Goal: Information Seeking & Learning: Learn about a topic

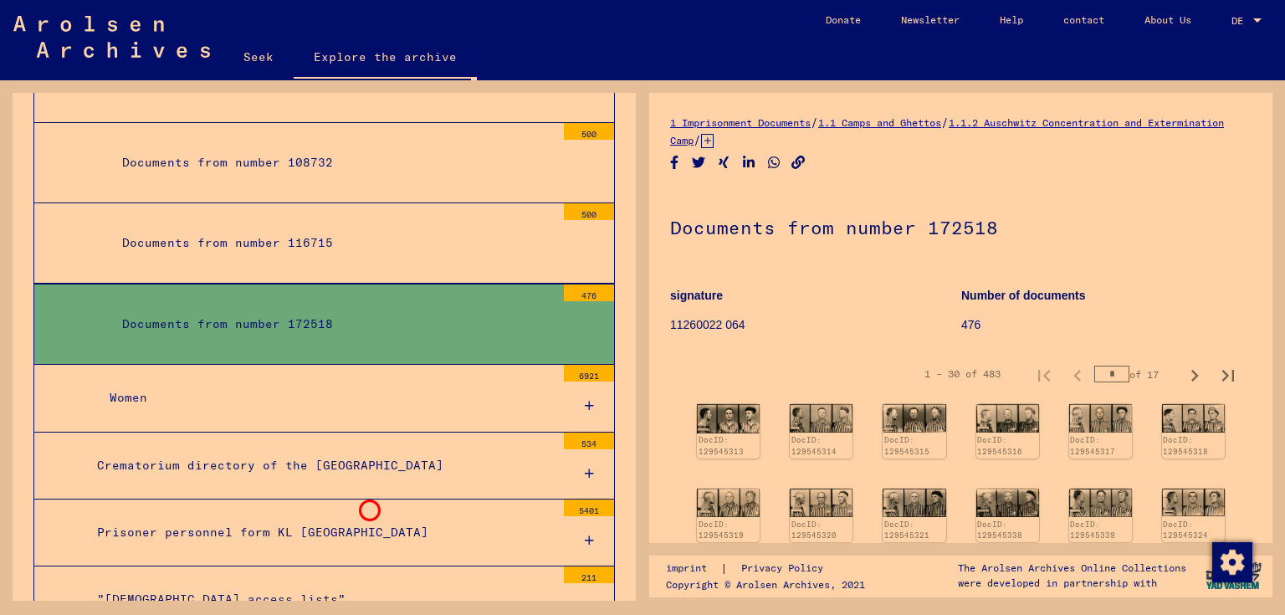
scroll to position [5821, 0]
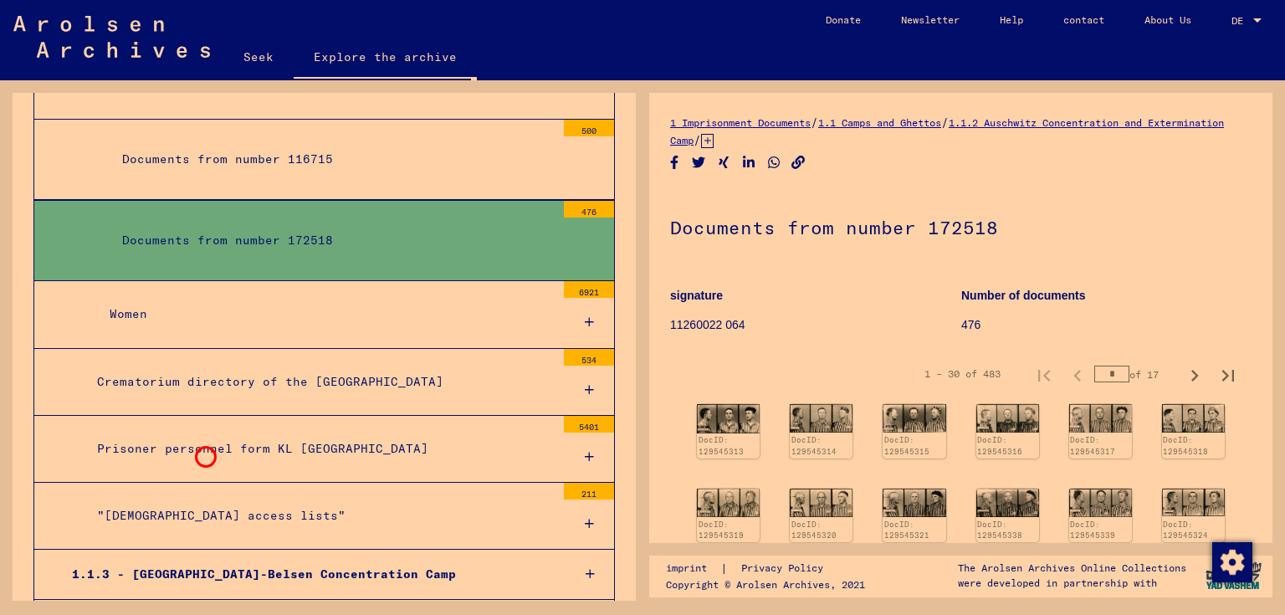
click at [203, 508] on font ""[DEMOGRAPHIC_DATA] access lists"" at bounding box center [221, 515] width 248 height 15
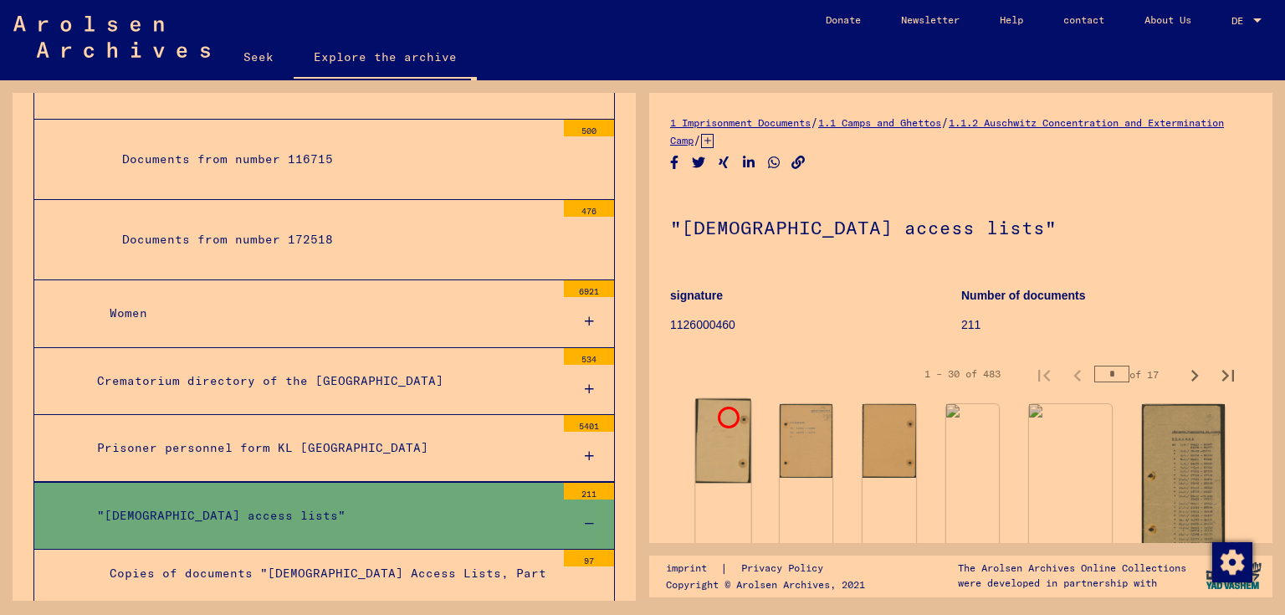
click at [726, 601] on div "DocID: 130582481" at bounding box center [723, 612] width 53 height 23
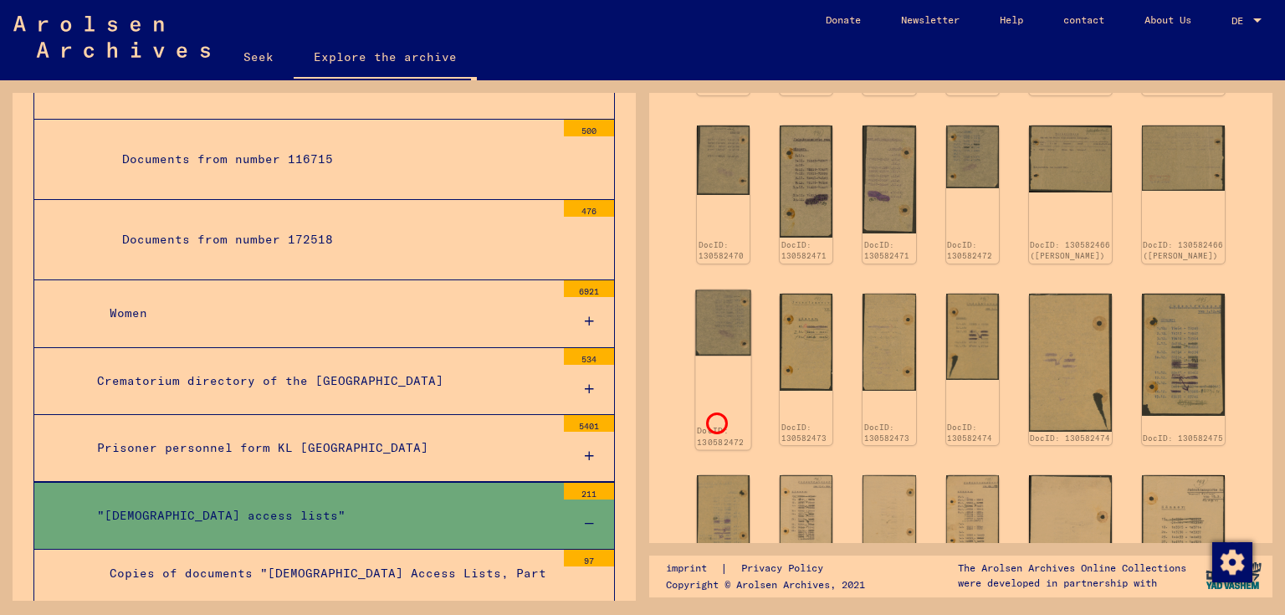
scroll to position [744, 0]
click at [803, 364] on img at bounding box center [806, 340] width 55 height 103
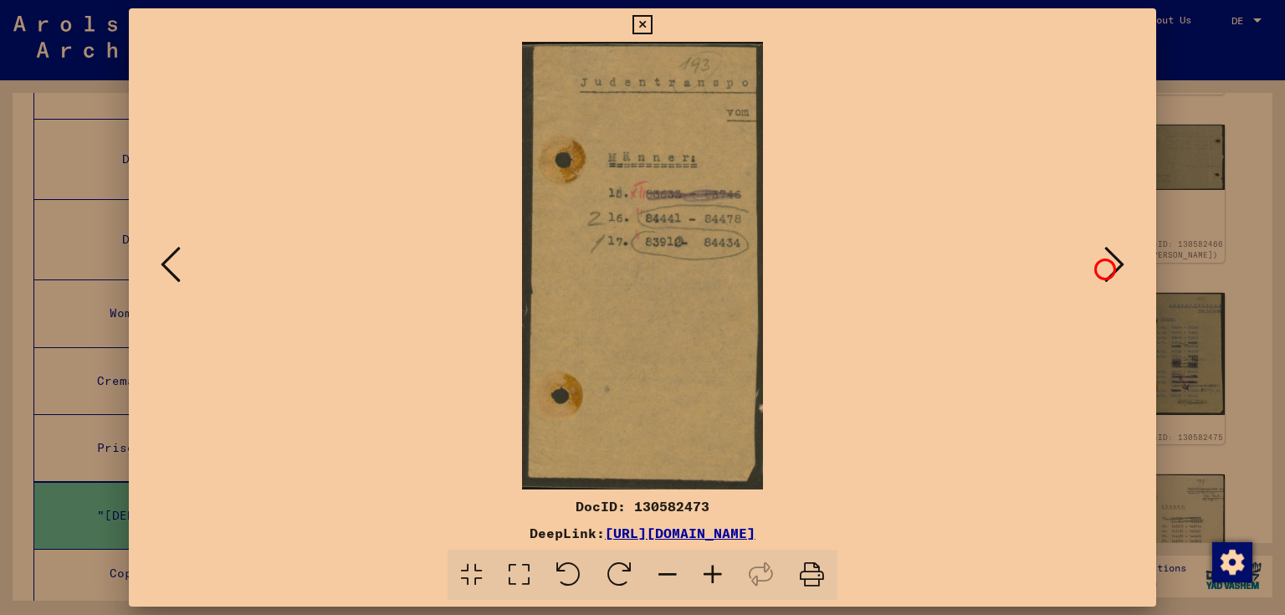
click at [1102, 267] on button at bounding box center [1114, 266] width 30 height 48
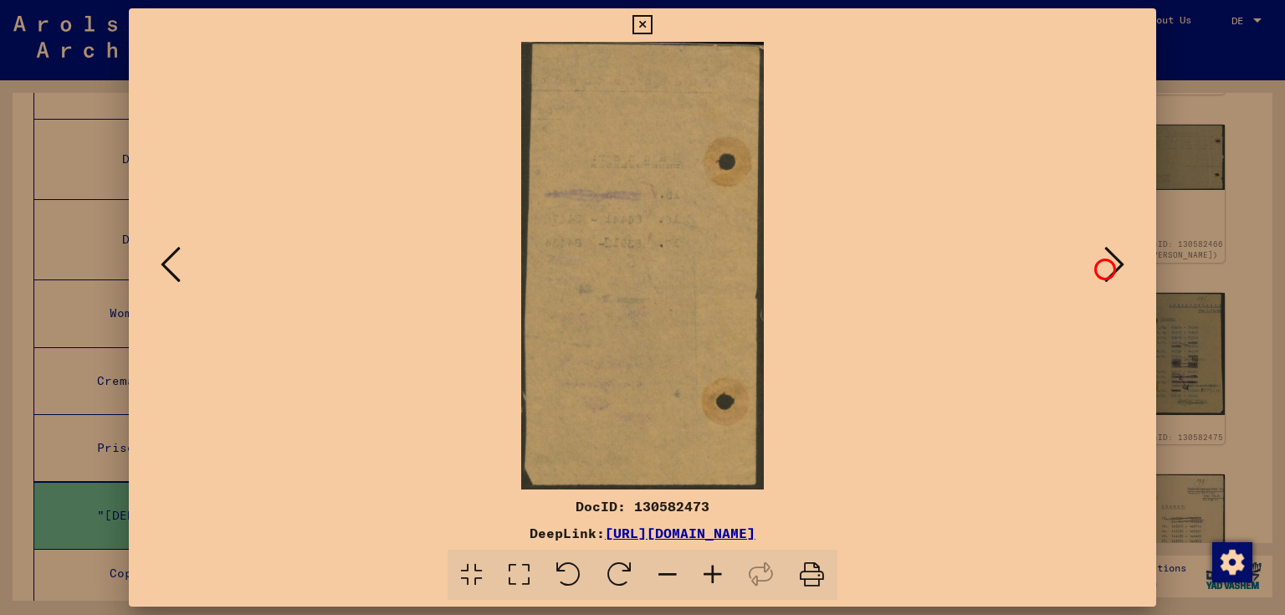
click at [1102, 267] on button at bounding box center [1114, 266] width 30 height 48
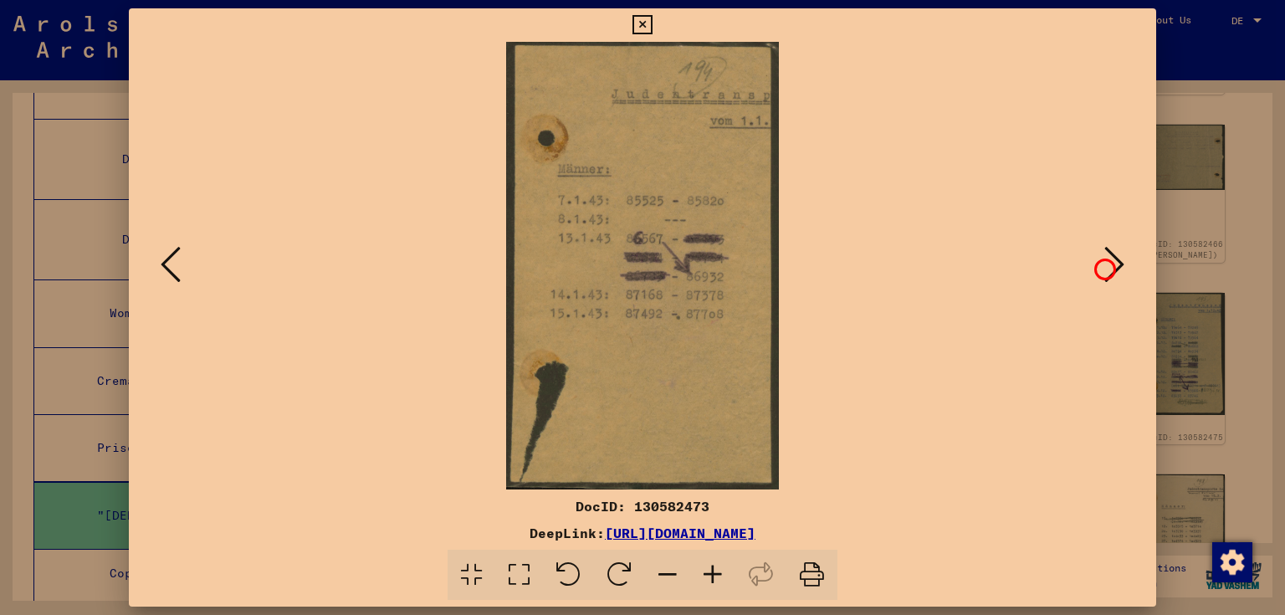
click at [1102, 267] on button at bounding box center [1114, 266] width 30 height 48
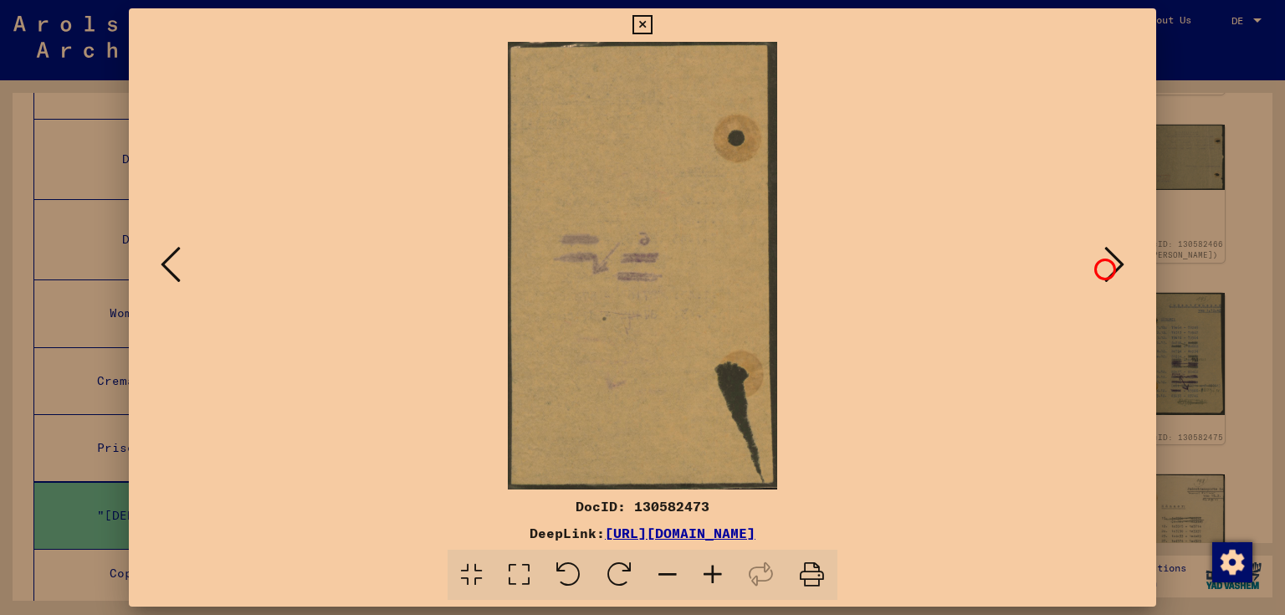
click at [1102, 267] on button at bounding box center [1114, 266] width 30 height 48
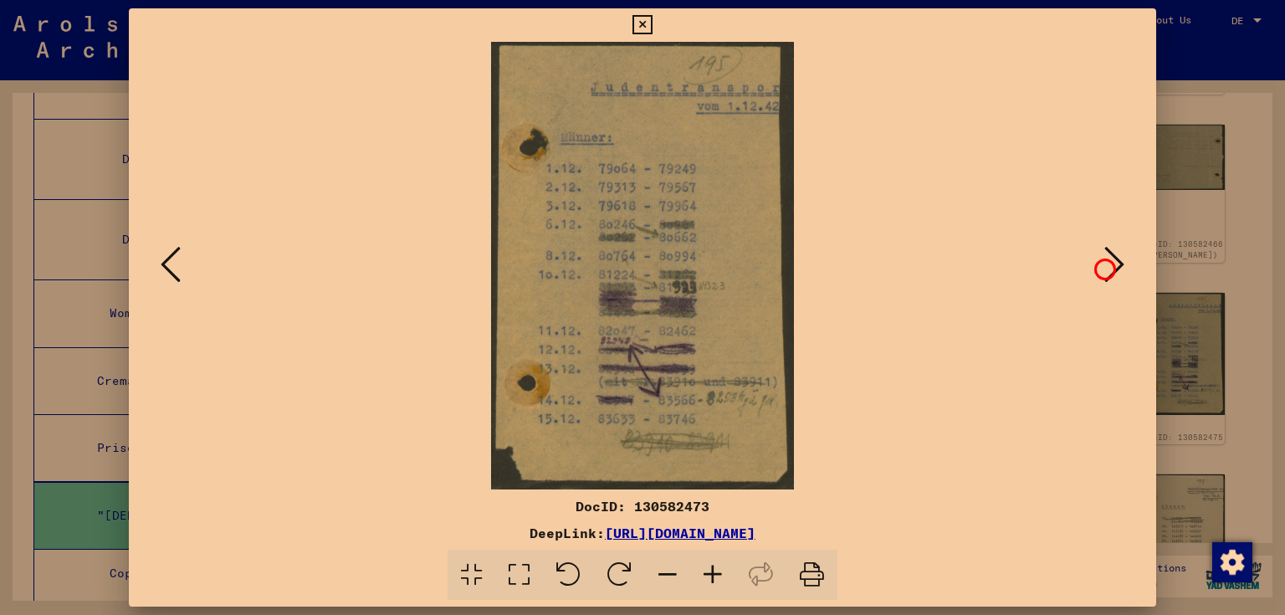
click at [1102, 267] on button at bounding box center [1114, 266] width 30 height 48
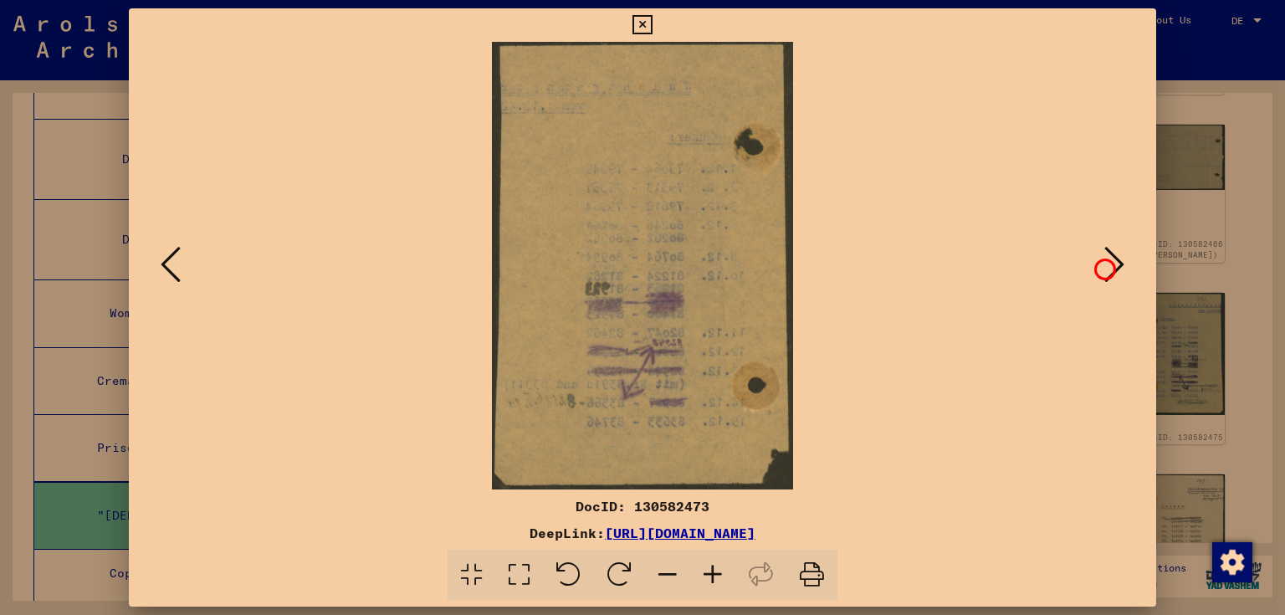
click at [1102, 267] on button at bounding box center [1114, 266] width 30 height 48
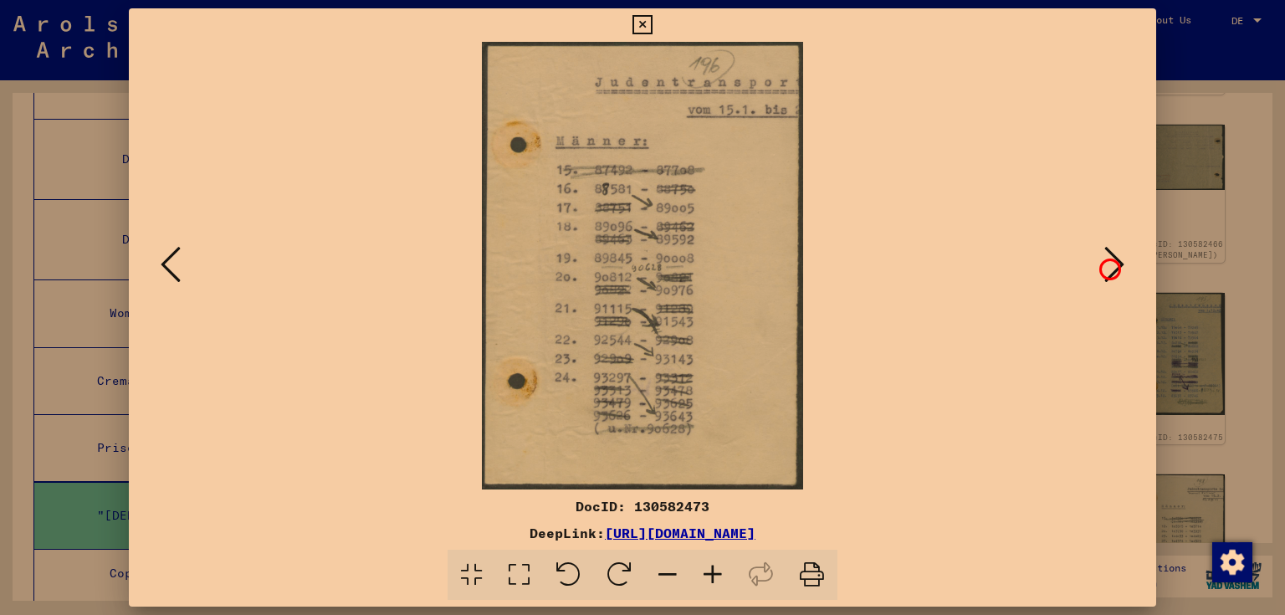
click at [1107, 267] on icon at bounding box center [1114, 264] width 20 height 40
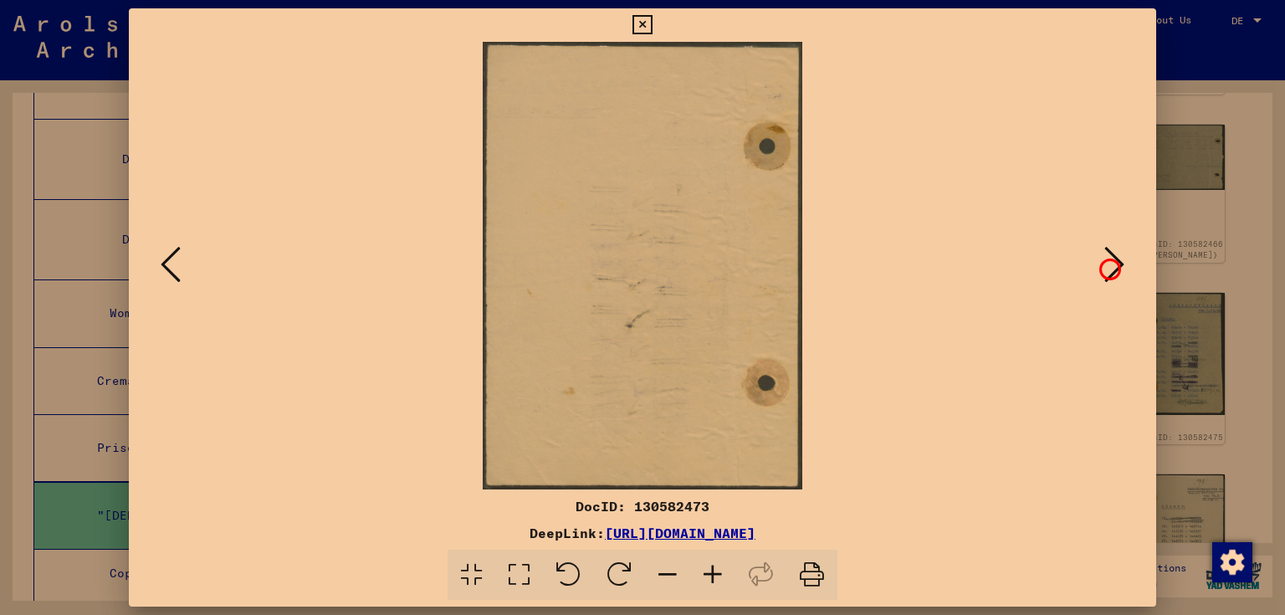
click at [1107, 267] on icon at bounding box center [1114, 264] width 20 height 40
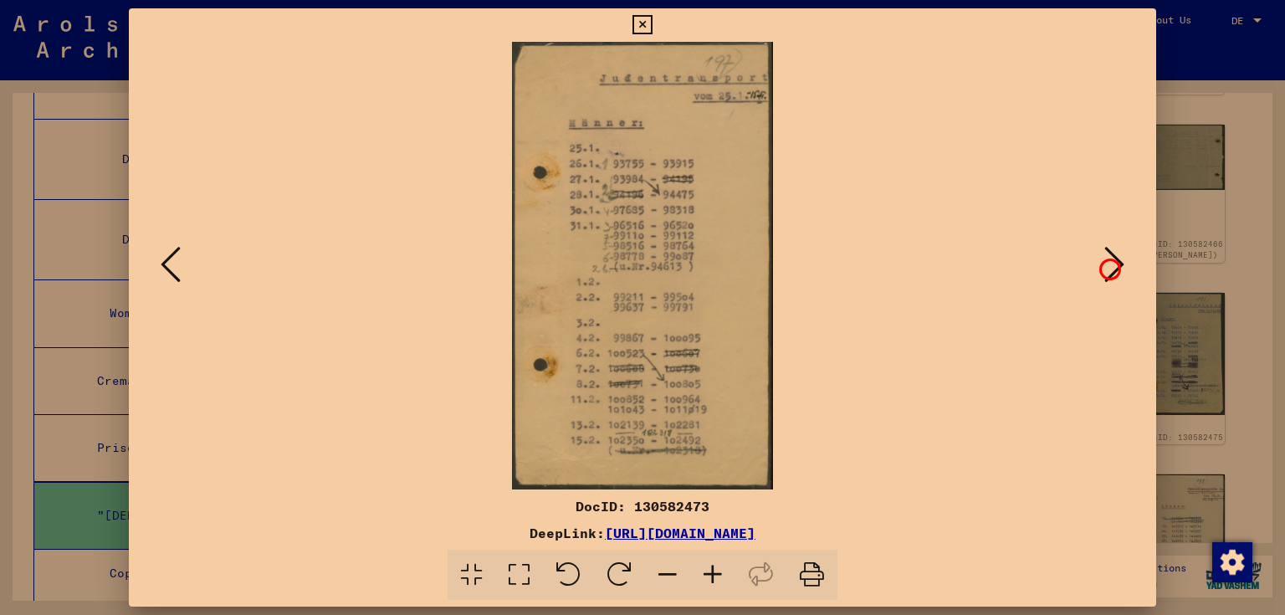
click at [1107, 267] on icon at bounding box center [1114, 264] width 20 height 40
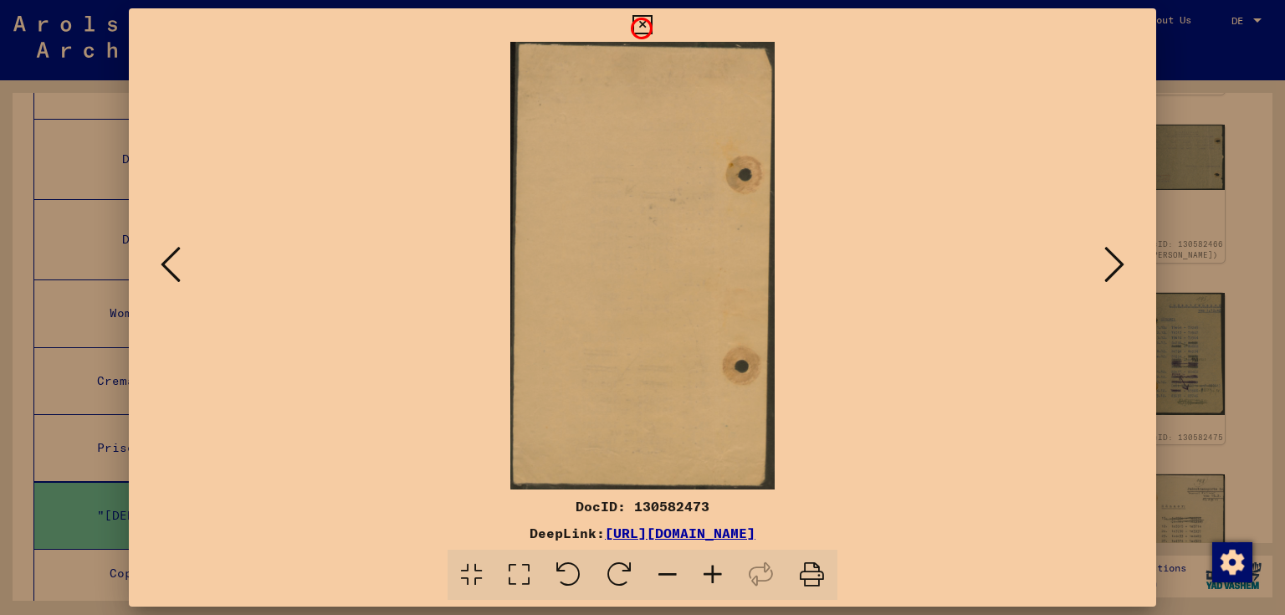
click at [639, 26] on icon at bounding box center [641, 25] width 19 height 20
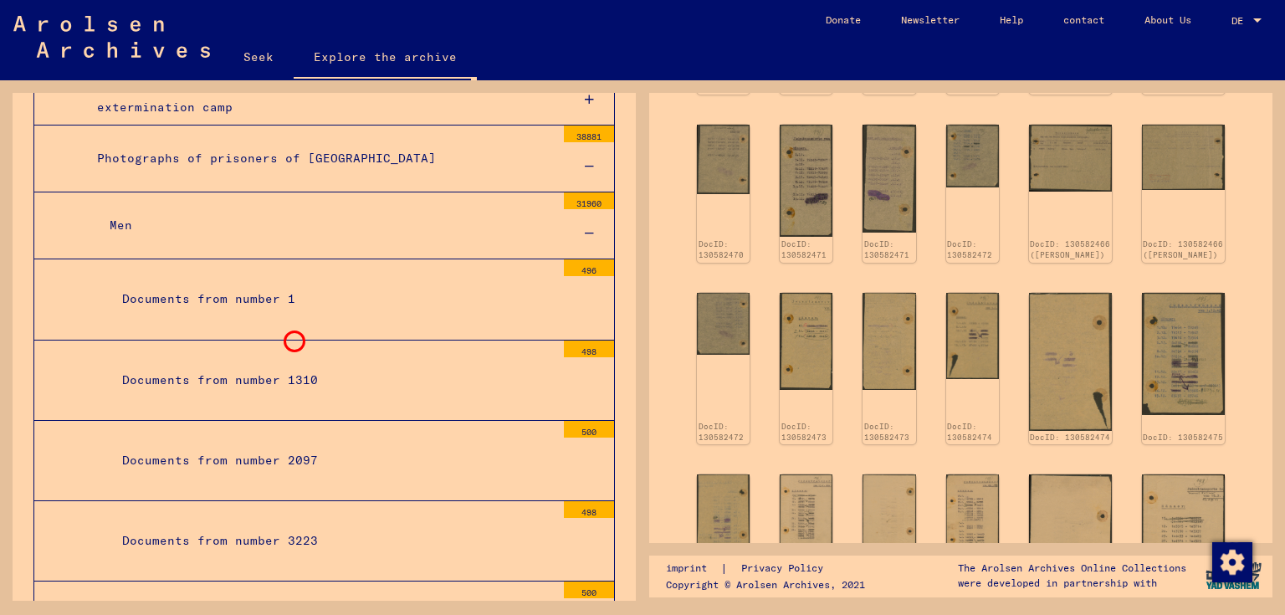
scroll to position [358, 0]
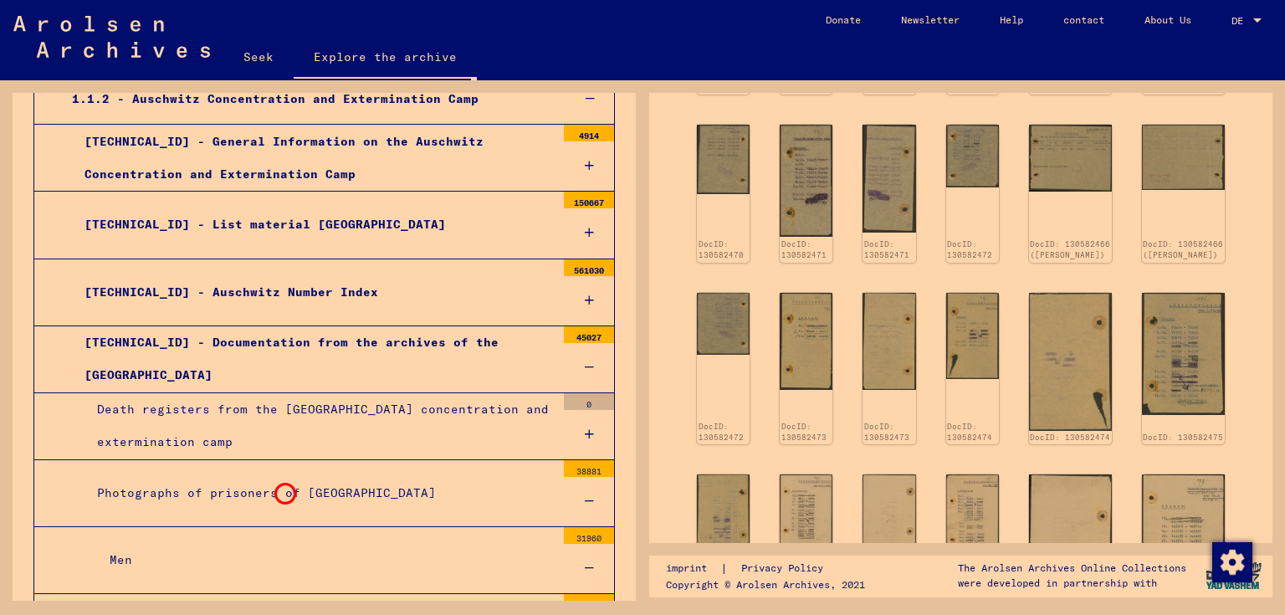
click at [283, 491] on font "Photographs of prisoners of [GEOGRAPHIC_DATA]" at bounding box center [266, 492] width 339 height 15
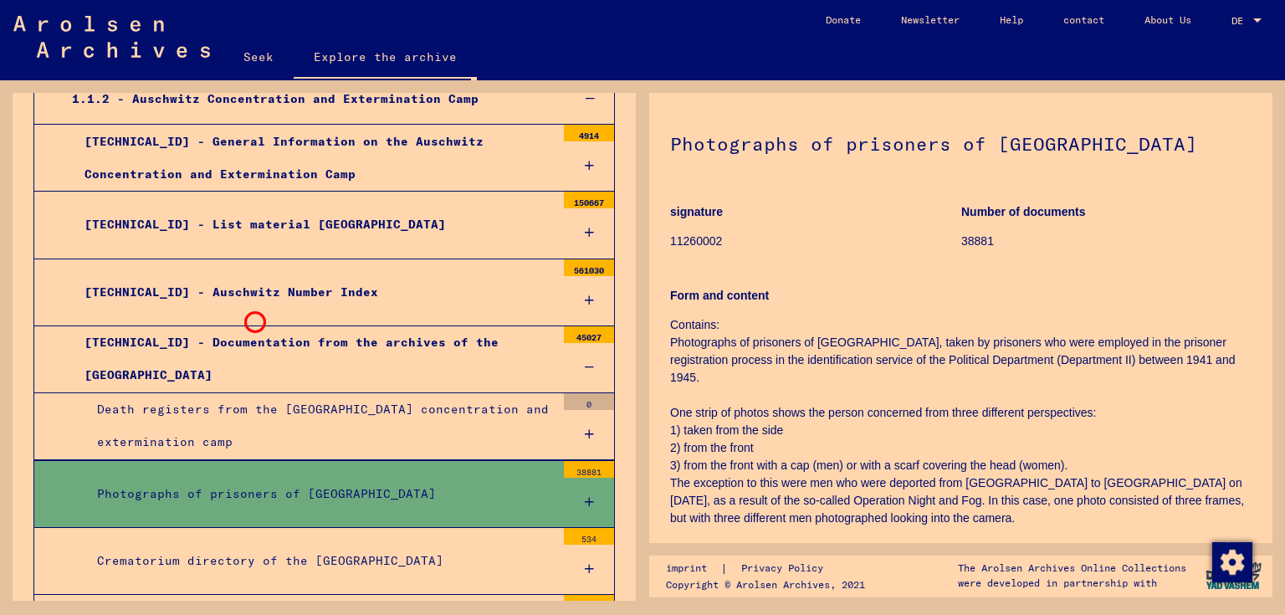
scroll to position [274, 0]
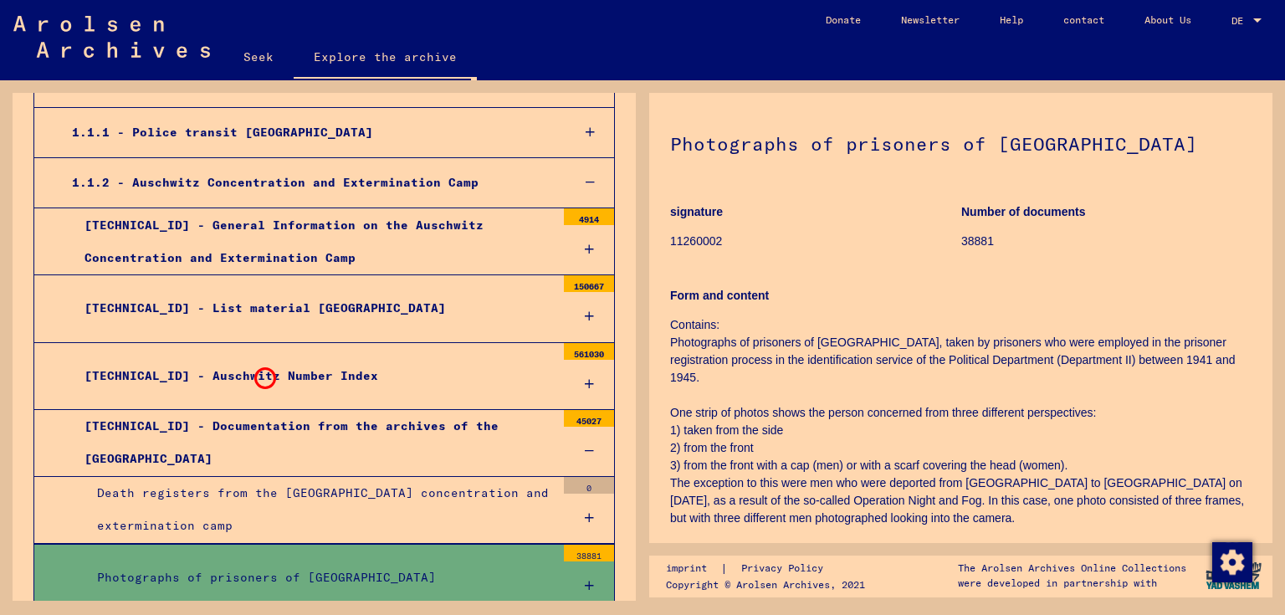
click at [263, 376] on font "[TECHNICAL_ID] - Auschwitz Number Index" at bounding box center [231, 375] width 294 height 15
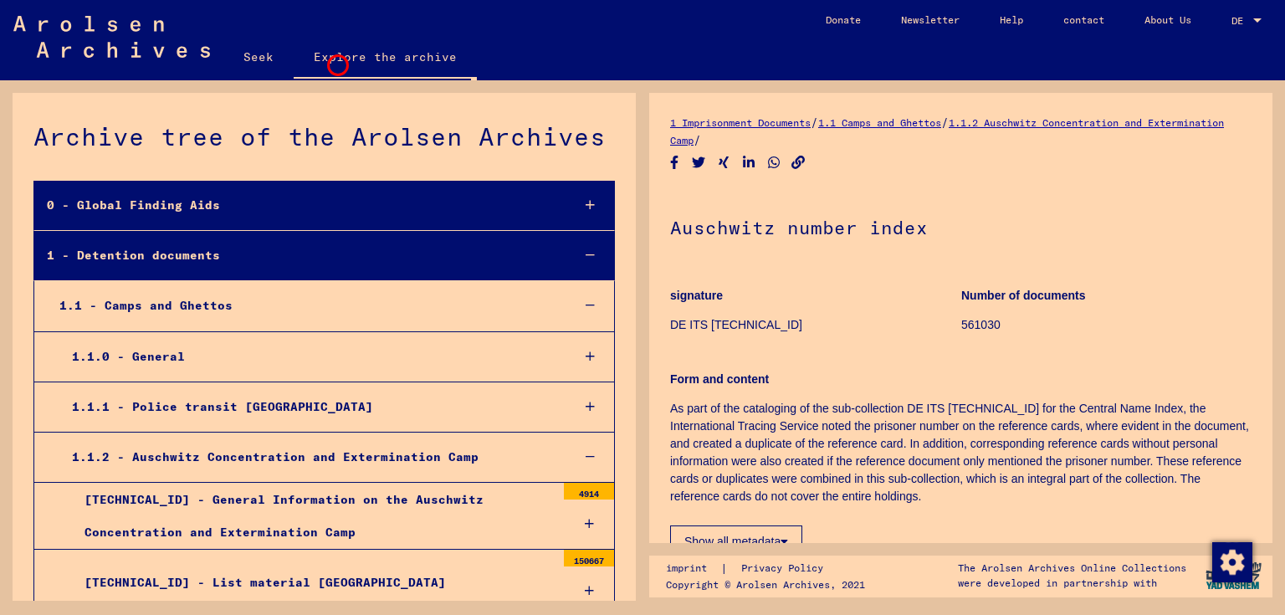
click at [335, 63] on font "Explore the archive" at bounding box center [385, 56] width 143 height 15
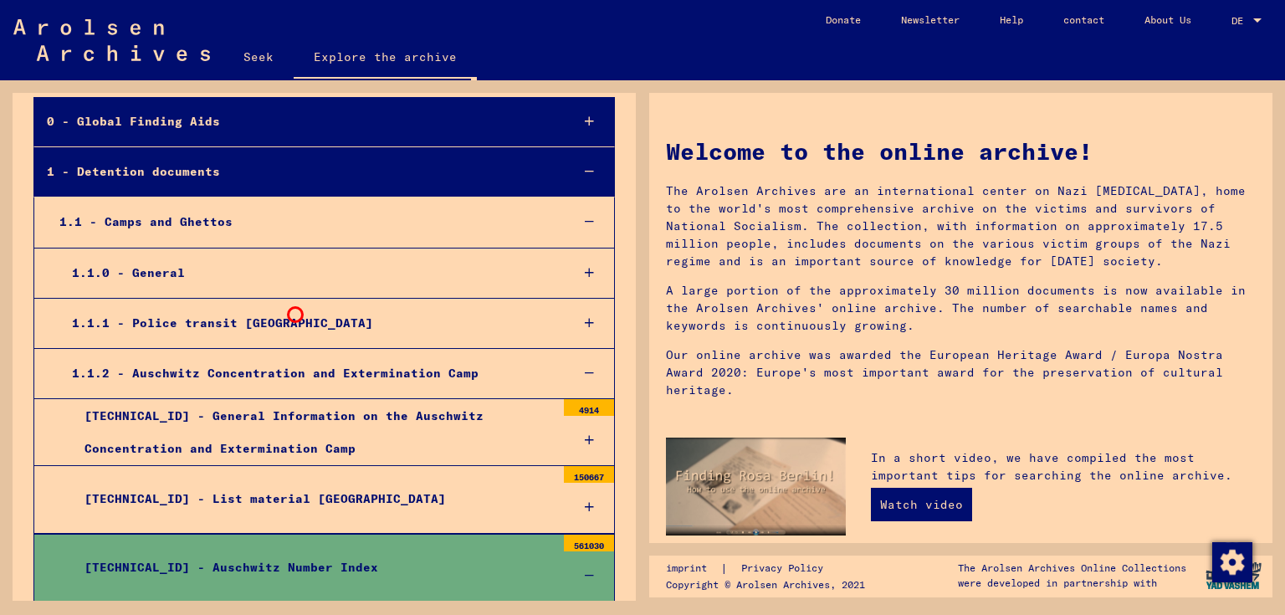
scroll to position [167, 0]
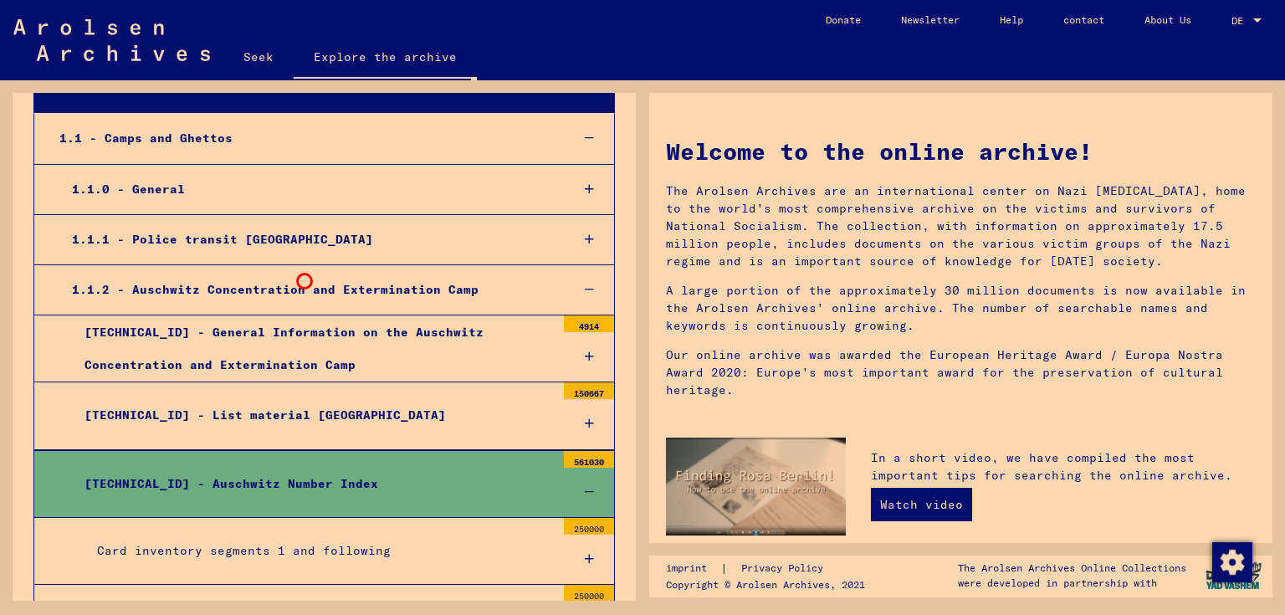
click at [304, 282] on font "1.1.2 - Auschwitz Concentration and Extermination Camp" at bounding box center [275, 289] width 407 height 15
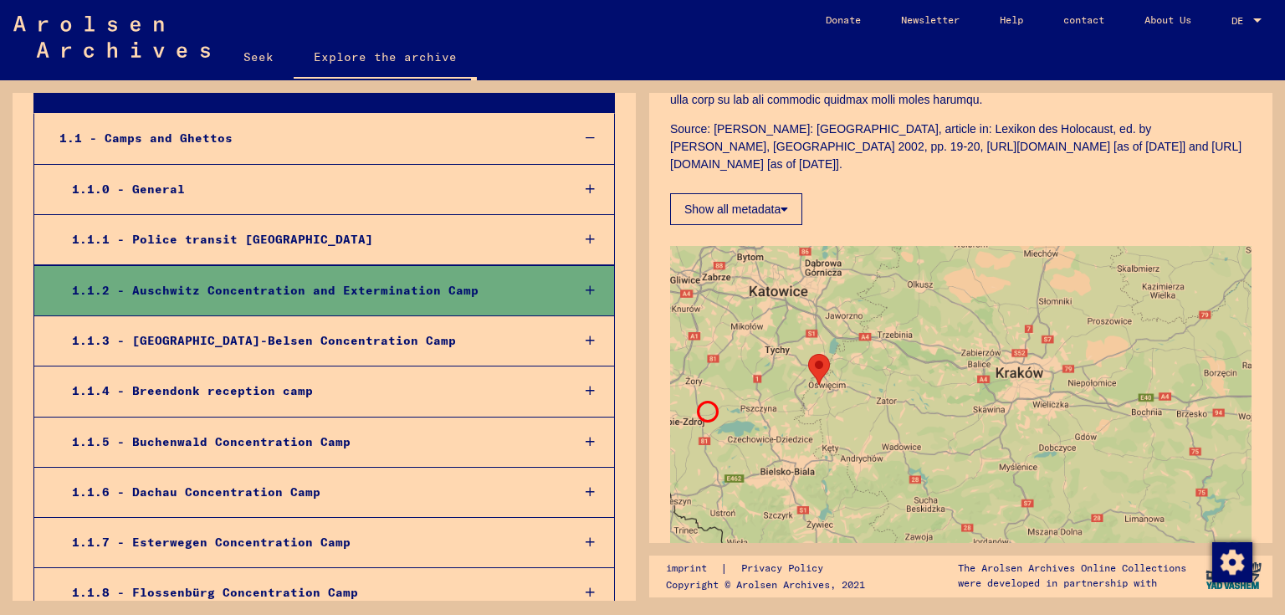
scroll to position [1338, 0]
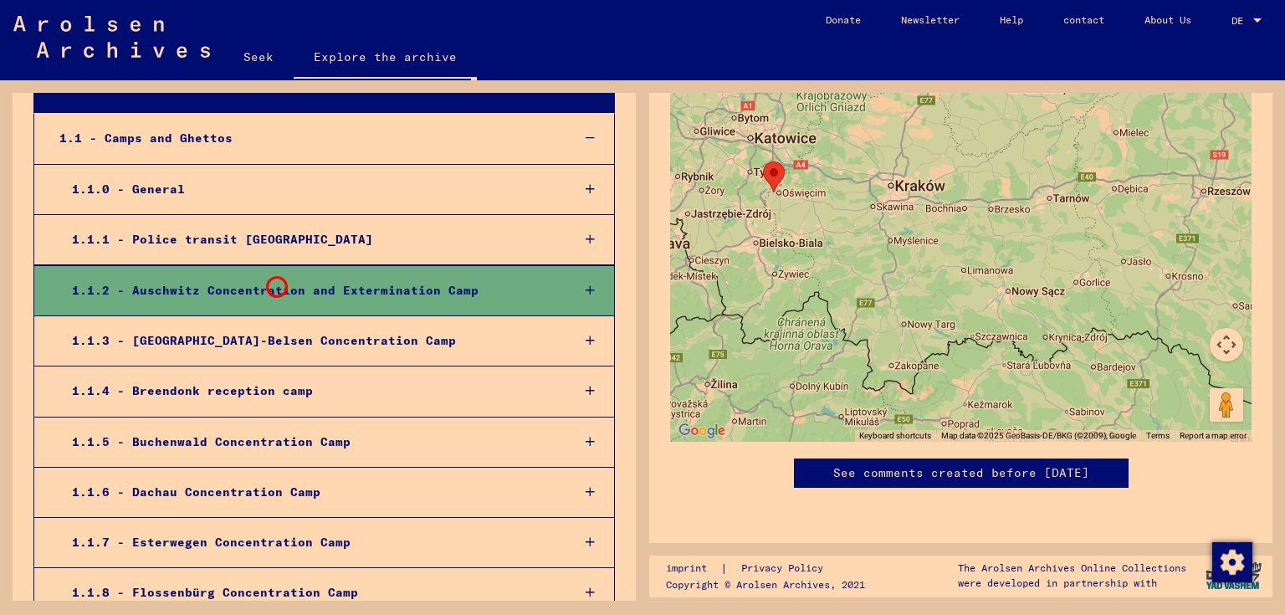
click at [274, 284] on font "1.1.2 - Auschwitz Concentration and Extermination Camp" at bounding box center [275, 290] width 407 height 15
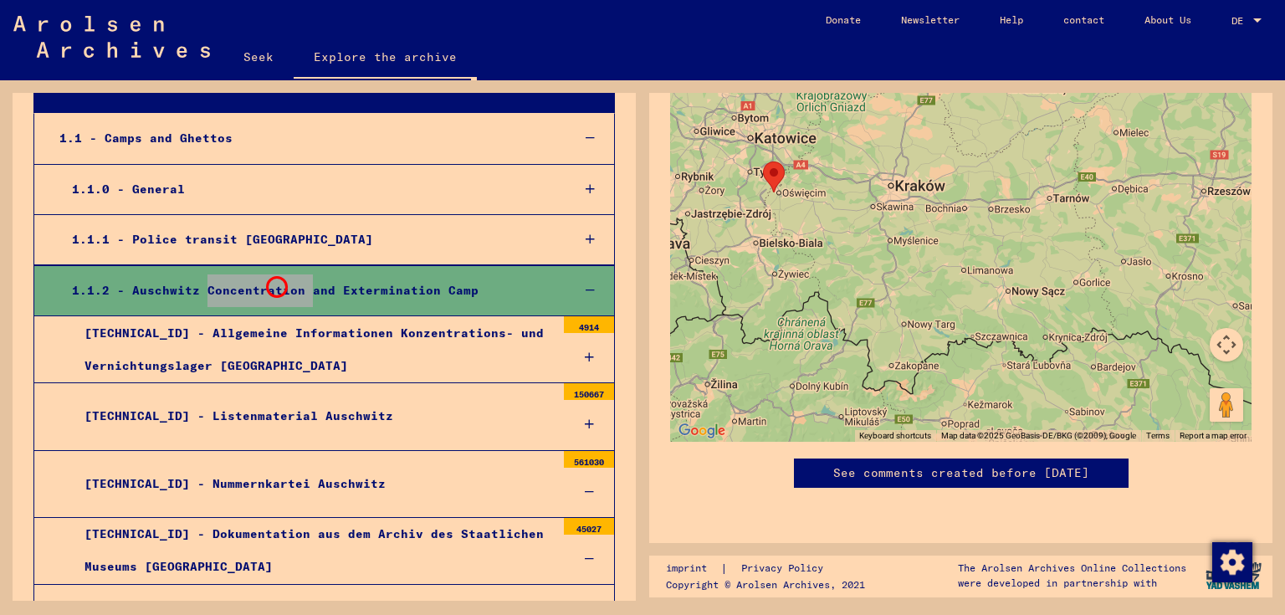
click at [274, 284] on font "1.1.2 - Auschwitz Concentration and Extermination Camp" at bounding box center [275, 290] width 407 height 15
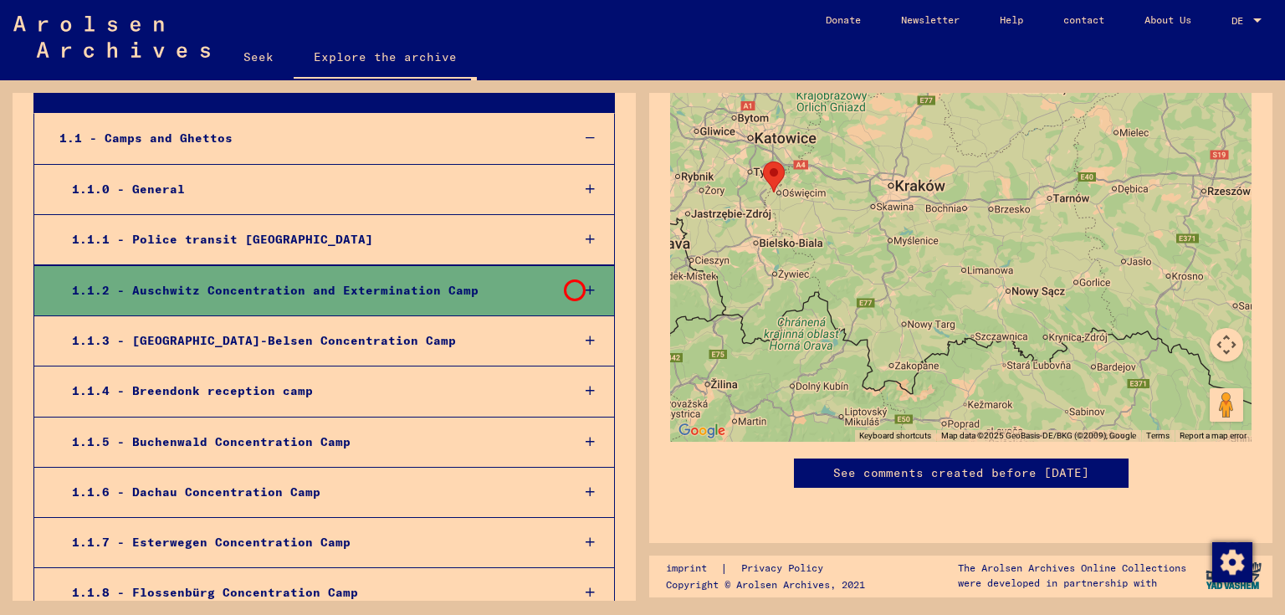
click at [586, 287] on icon at bounding box center [590, 290] width 9 height 12
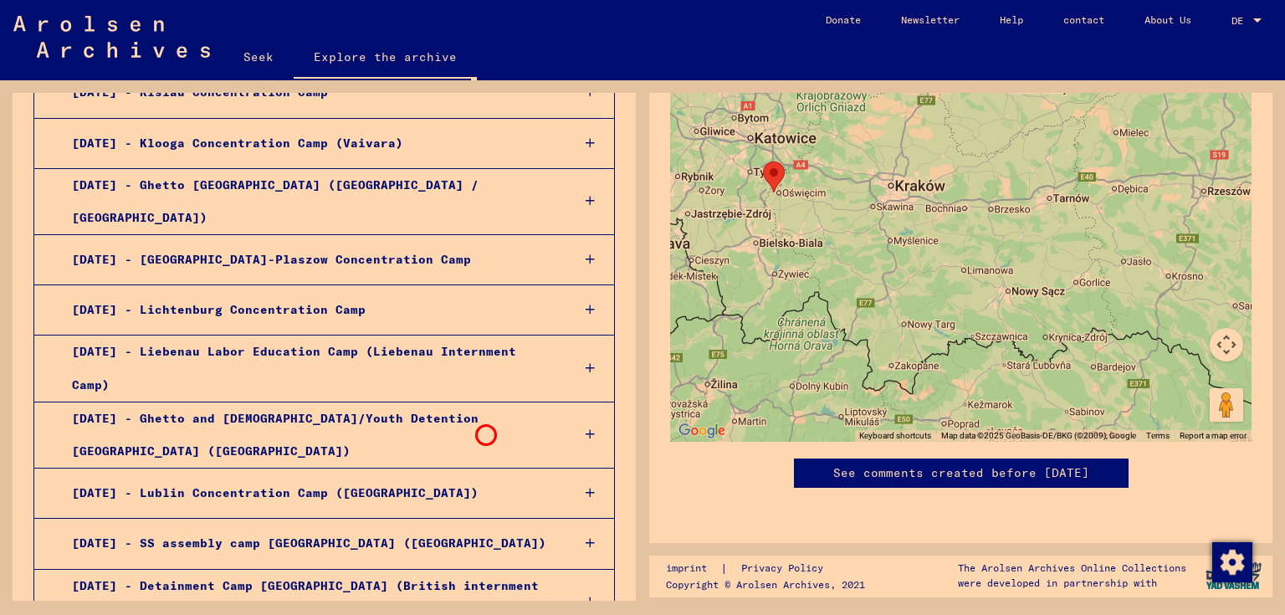
scroll to position [1506, 0]
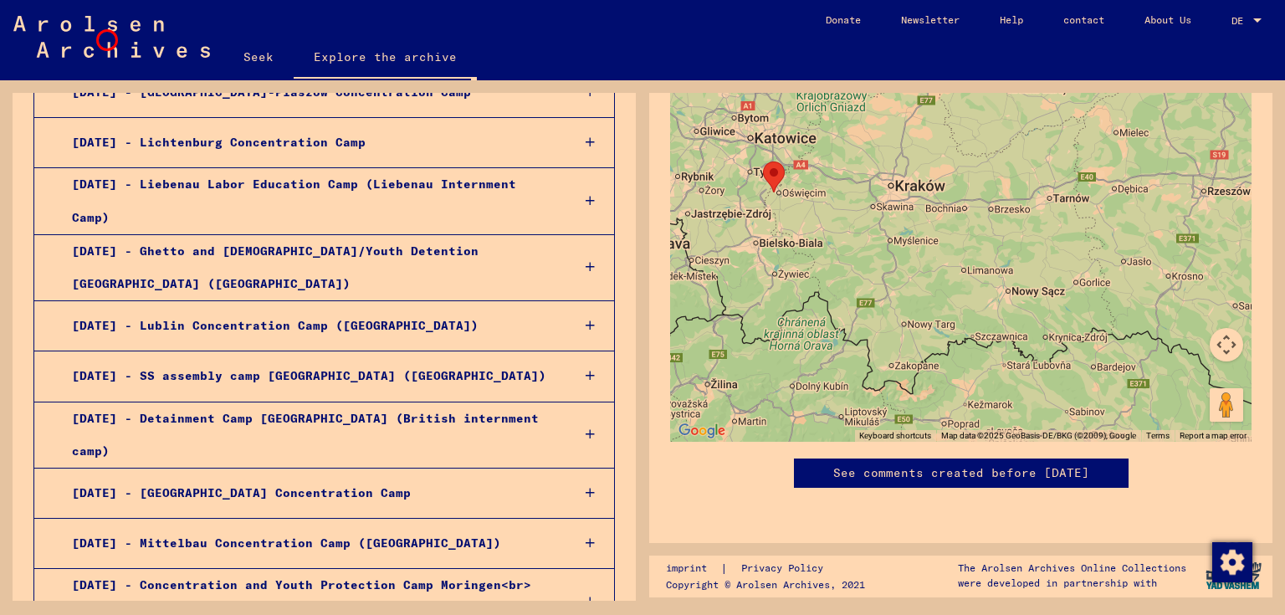
click at [105, 38] on img at bounding box center [111, 37] width 197 height 42
